Goal: Browse casually

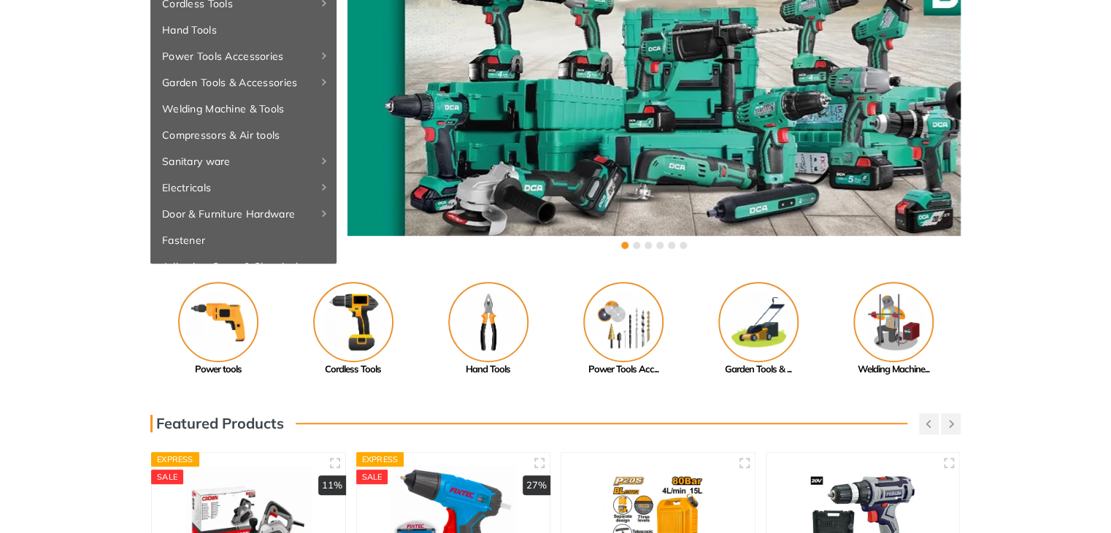
scroll to position [99, 0]
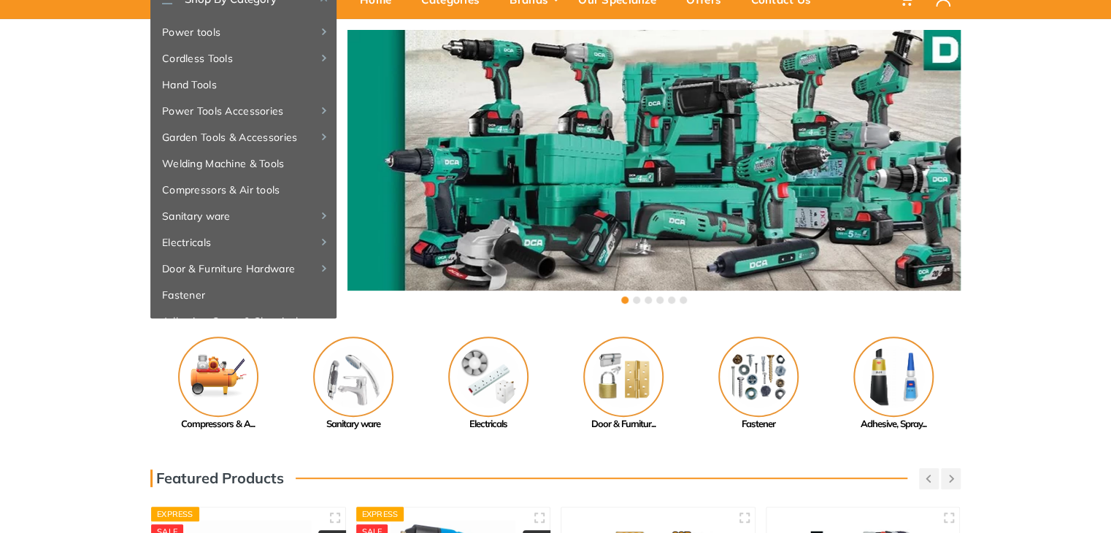
drag, startPoint x: 875, startPoint y: 371, endPoint x: 73, endPoint y: 336, distance: 802.9
click at [1, 342] on div "Previous Adhesive, Spray... Paint Tools" at bounding box center [555, 383] width 1111 height 95
drag, startPoint x: 859, startPoint y: 355, endPoint x: 678, endPoint y: 362, distance: 181.2
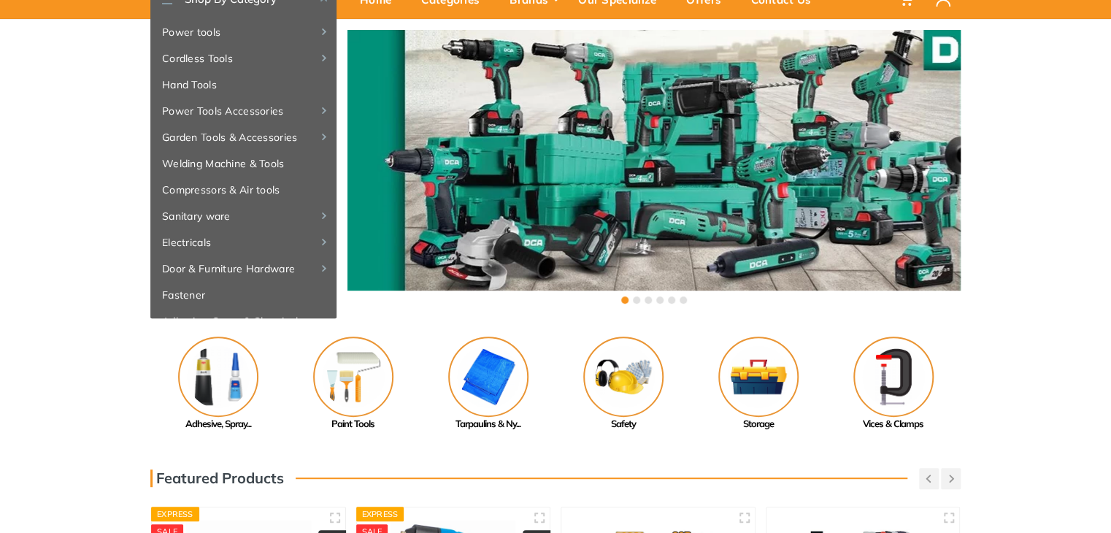
drag, startPoint x: 744, startPoint y: 377, endPoint x: 0, endPoint y: 442, distance: 747.3
click at [761, 383] on img at bounding box center [758, 376] width 80 height 80
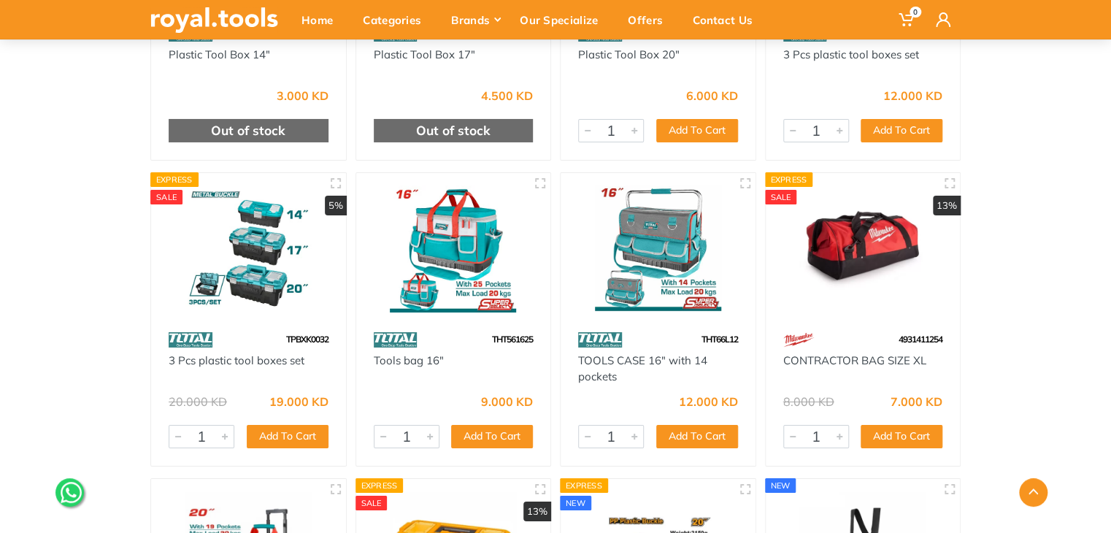
scroll to position [2533, 0]
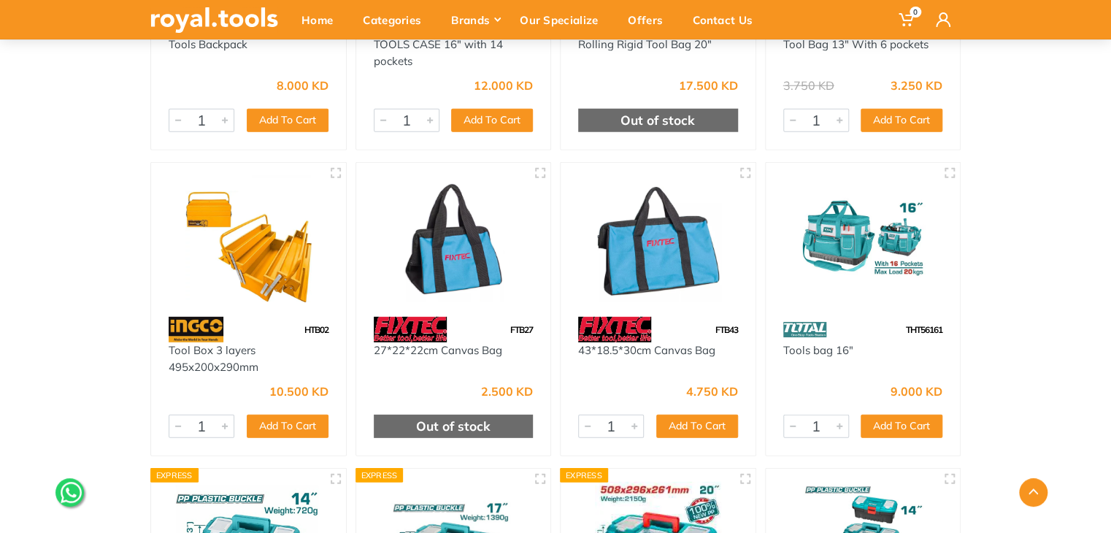
scroll to position [0, 0]
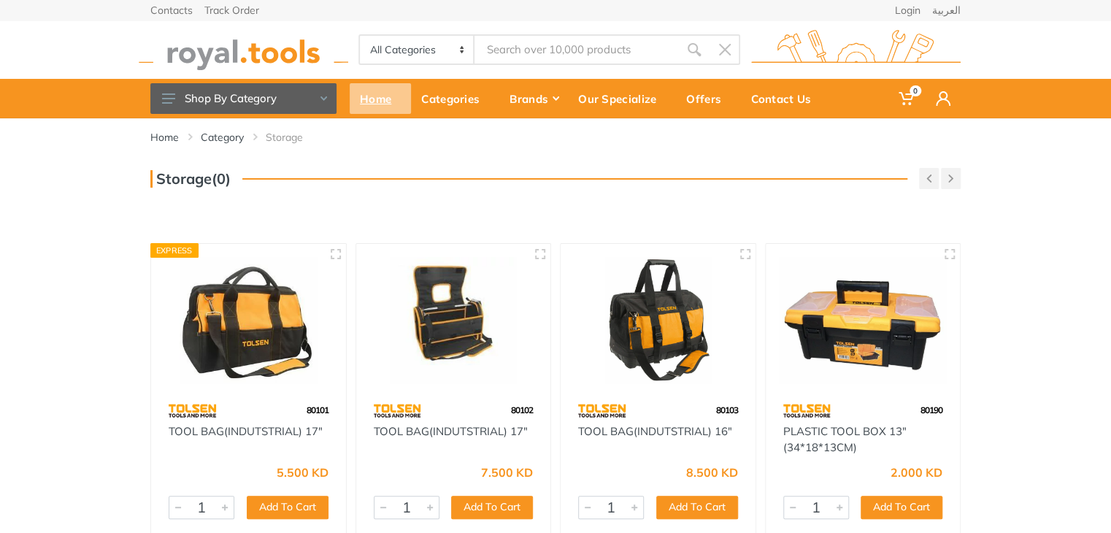
click at [389, 104] on div "Home" at bounding box center [380, 98] width 61 height 31
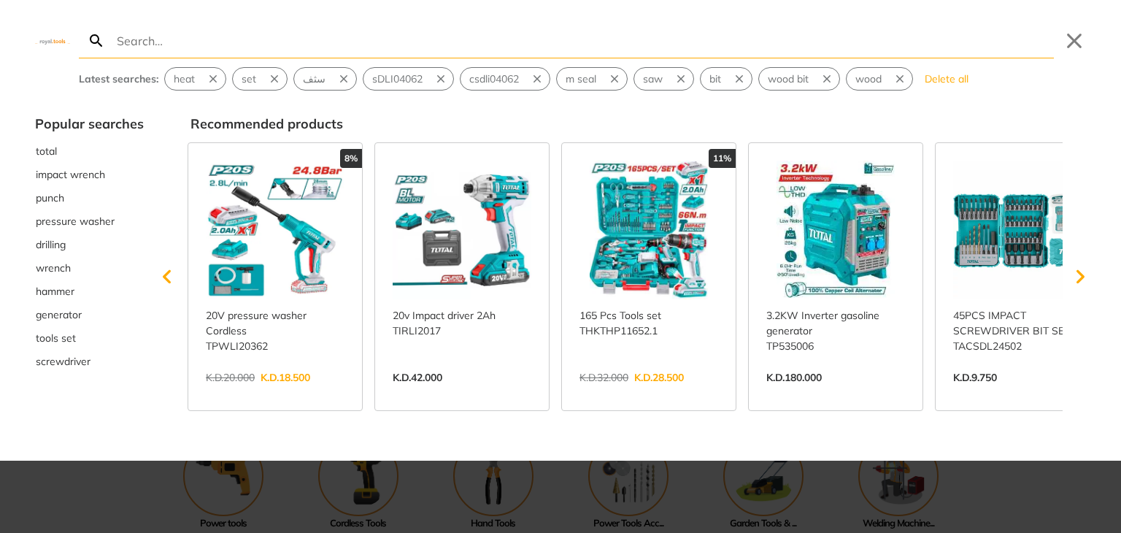
click at [674, 393] on link "View more →" at bounding box center [649, 393] width 139 height 0
